Goal: Task Accomplishment & Management: Use online tool/utility

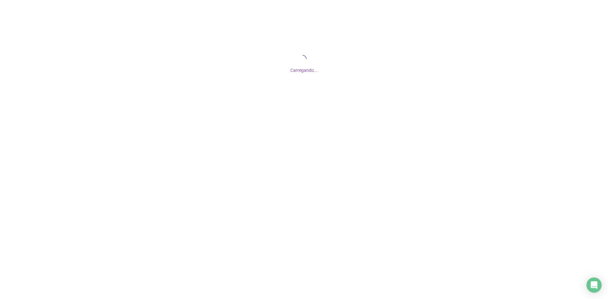
click at [604, 153] on div at bounding box center [304, 149] width 608 height 299
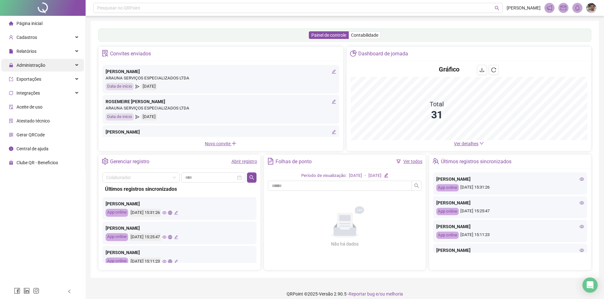
click at [40, 65] on span "Administração" at bounding box center [30, 65] width 29 height 5
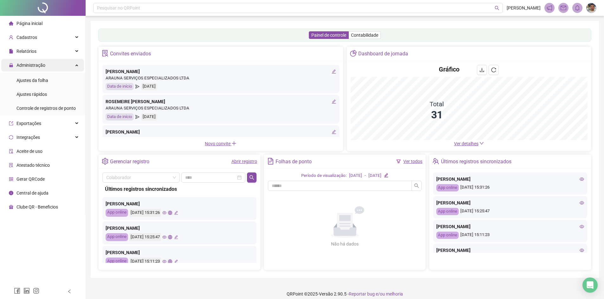
click at [40, 65] on span "Administração" at bounding box center [30, 65] width 29 height 5
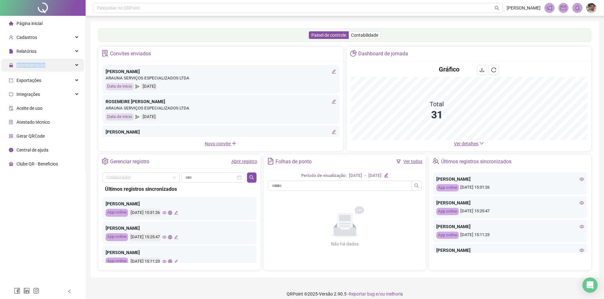
click at [40, 65] on span "Administração" at bounding box center [30, 65] width 29 height 5
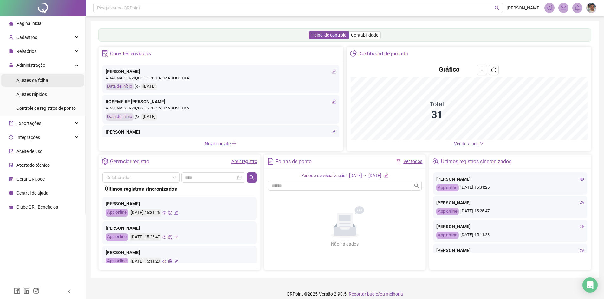
click at [41, 82] on span "Ajustes da folha" at bounding box center [32, 80] width 32 height 5
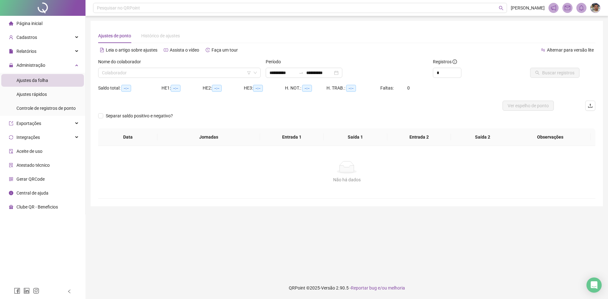
type input "**********"
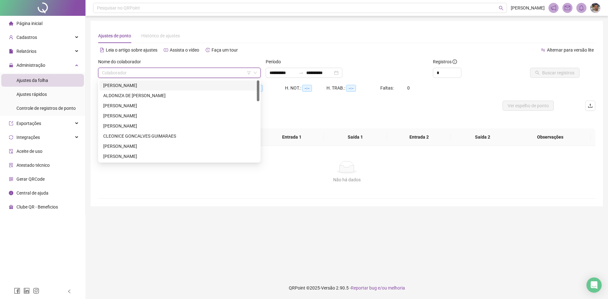
click at [141, 74] on input "search" at bounding box center [176, 73] width 149 height 10
click at [140, 87] on div "[PERSON_NAME]" at bounding box center [179, 85] width 152 height 7
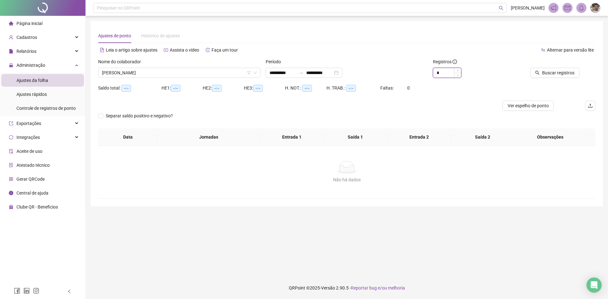
click at [445, 73] on input "*" at bounding box center [447, 73] width 28 height 10
type input "*"
click at [333, 74] on input "**********" at bounding box center [319, 72] width 27 height 7
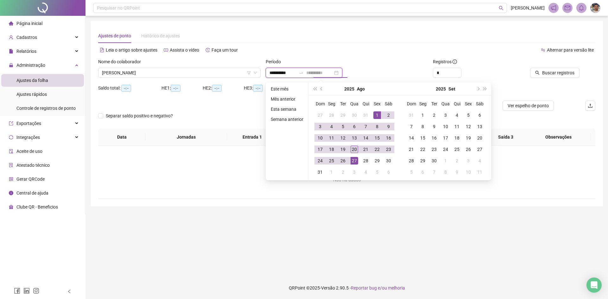
type input "**********"
click at [354, 149] on div "20" at bounding box center [355, 150] width 8 height 8
type input "**********"
click at [379, 117] on div "1" at bounding box center [378, 116] width 8 height 8
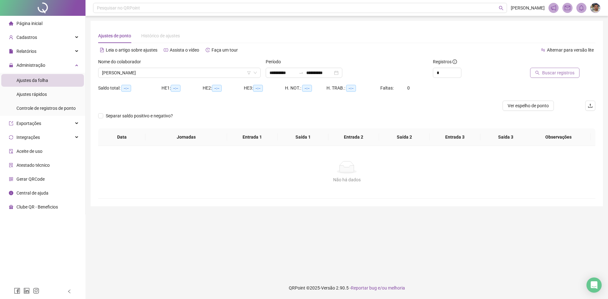
click at [545, 75] on span "Buscar registros" at bounding box center [558, 72] width 32 height 7
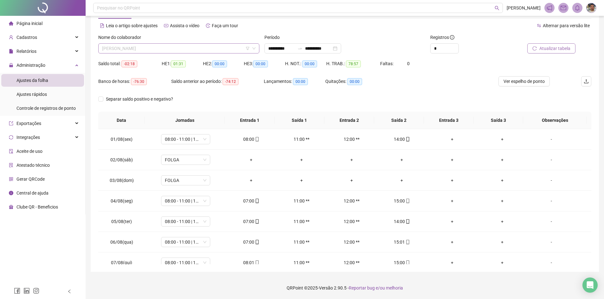
click at [224, 50] on span "[PERSON_NAME]" at bounding box center [178, 49] width 153 height 10
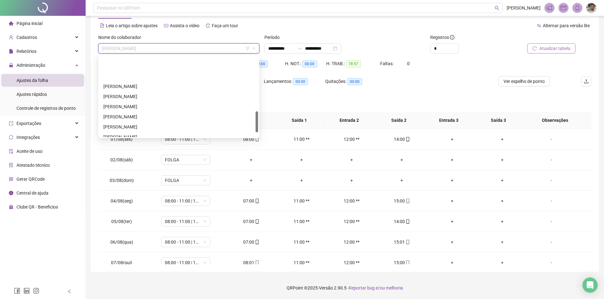
scroll to position [233, 0]
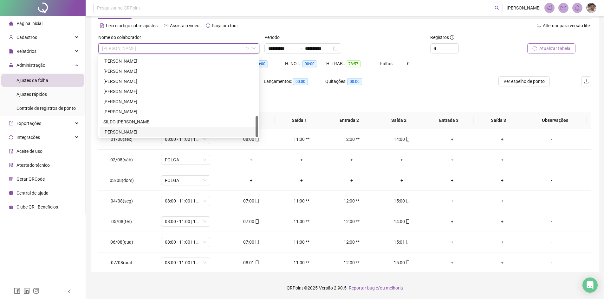
click at [168, 133] on div "[PERSON_NAME]" at bounding box center [178, 132] width 151 height 7
click at [168, 133] on td "08:00 - 11:00 | 12:00 - 15:15" at bounding box center [185, 139] width 81 height 21
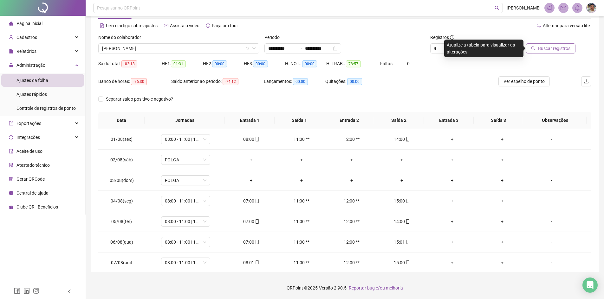
click at [547, 47] on span "Buscar registros" at bounding box center [554, 48] width 32 height 7
